Goal: Entertainment & Leisure: Consume media (video, audio)

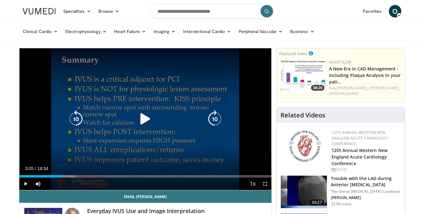
click at [113, 111] on div "10 seconds Tap to unmute" at bounding box center [145, 119] width 252 height 142
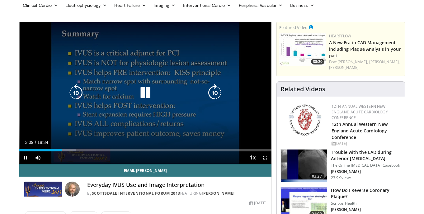
scroll to position [20, 0]
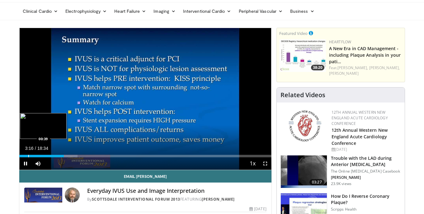
click at [28, 155] on div "Progress Bar" at bounding box center [28, 156] width 1 height 2
click at [24, 155] on div "Progress Bar" at bounding box center [24, 156] width 1 height 2
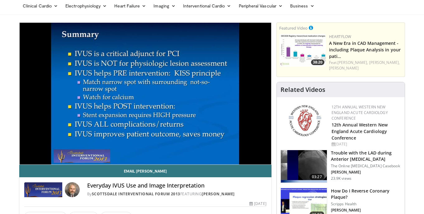
scroll to position [25, 0]
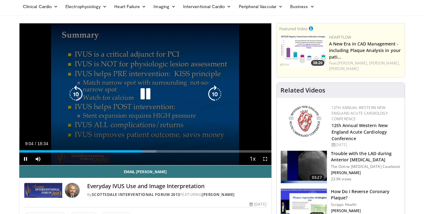
click at [180, 140] on div "10 seconds Tap to unmute" at bounding box center [145, 94] width 252 height 142
click at [155, 137] on div "10 seconds Tap to unmute" at bounding box center [145, 94] width 252 height 142
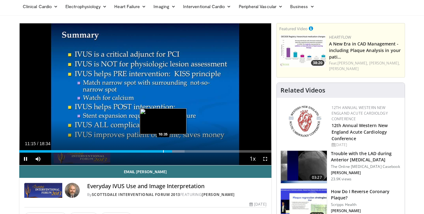
click at [163, 150] on div "Loaded : 65.58% 11:16 10:35" at bounding box center [145, 150] width 252 height 6
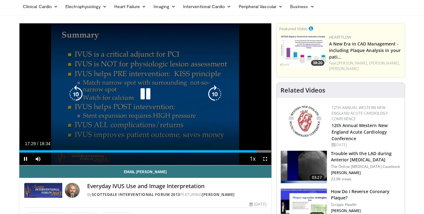
click at [164, 118] on div "10 seconds Tap to unmute" at bounding box center [145, 94] width 252 height 142
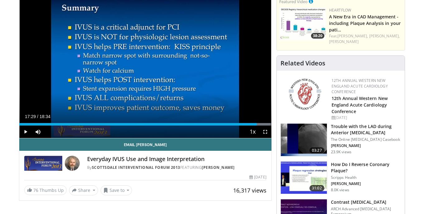
scroll to position [0, 0]
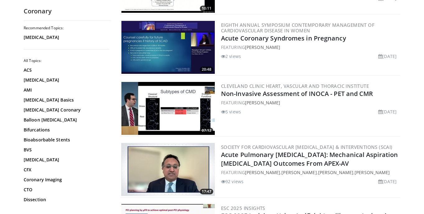
scroll to position [1088, 0]
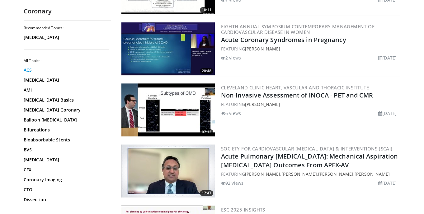
click at [29, 69] on link "ACS" at bounding box center [66, 70] width 84 height 6
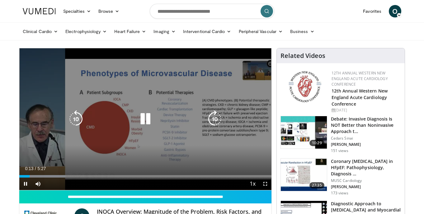
click at [171, 136] on div "10 seconds Tap to unmute" at bounding box center [145, 119] width 252 height 142
click at [151, 123] on icon "Video Player" at bounding box center [145, 118] width 17 height 17
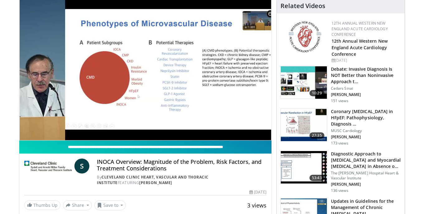
scroll to position [50, 0]
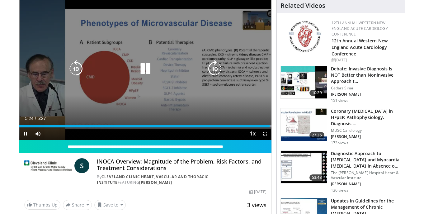
click at [146, 70] on icon "Video Player" at bounding box center [145, 68] width 17 height 17
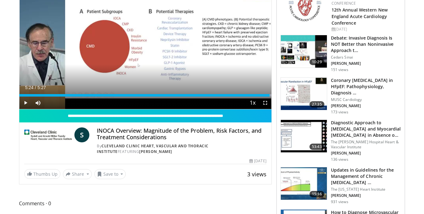
scroll to position [82, 0]
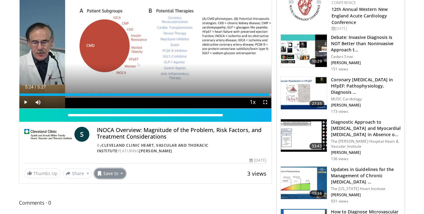
click at [108, 172] on button "Save to" at bounding box center [110, 174] width 32 height 10
click at [113, 185] on span "Add to Favorites" at bounding box center [121, 187] width 38 height 7
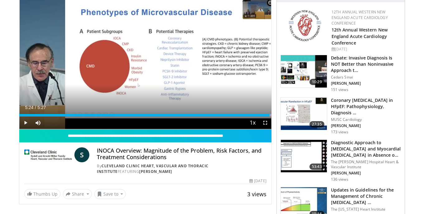
scroll to position [102, 0]
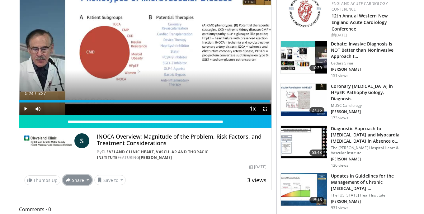
click at [81, 175] on button "Share" at bounding box center [77, 180] width 29 height 10
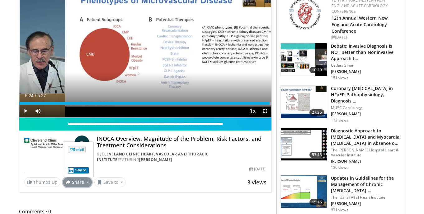
scroll to position [0, 0]
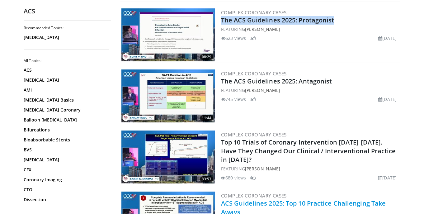
scroll to position [304, 0]
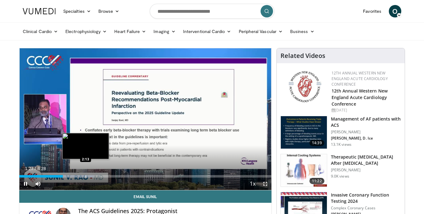
click at [86, 173] on div "Loaded : 29.46% 1:27 2:13" at bounding box center [145, 175] width 252 height 6
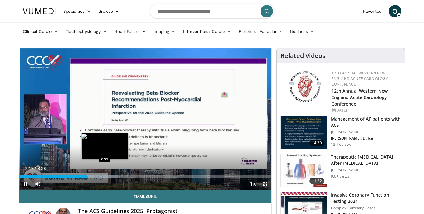
click at [105, 177] on div "Progress Bar" at bounding box center [105, 176] width 1 height 2
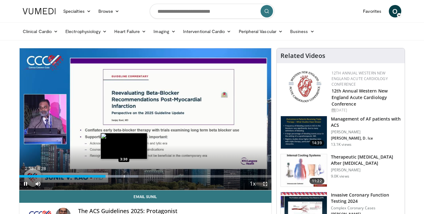
click at [124, 176] on div "Progress Bar" at bounding box center [124, 176] width 1 height 2
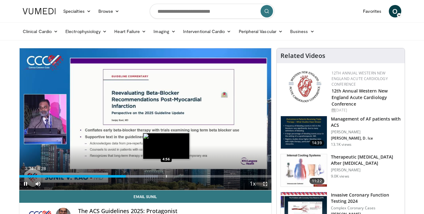
click at [166, 176] on div "Progress Bar" at bounding box center [166, 176] width 1 height 2
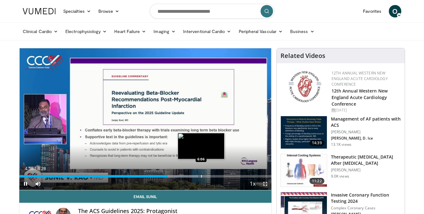
click at [201, 176] on div "Progress Bar" at bounding box center [201, 176] width 1 height 2
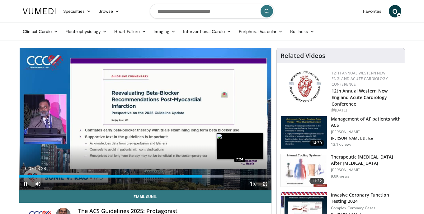
click at [240, 177] on div "Progress Bar" at bounding box center [240, 176] width 1 height 2
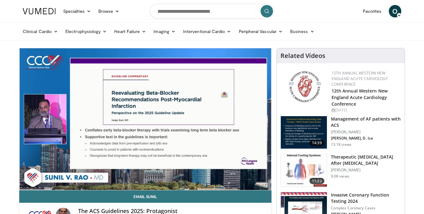
click at [170, 130] on div "10 seconds Tap to unmute" at bounding box center [145, 119] width 252 height 142
